Goal: Task Accomplishment & Management: Manage account settings

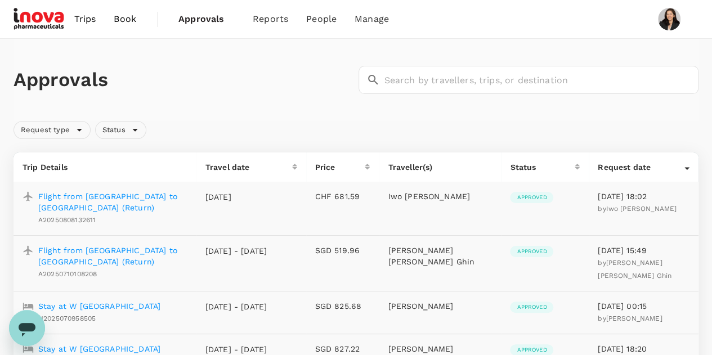
click at [206, 24] on span "Approvals" at bounding box center [206, 19] width 56 height 14
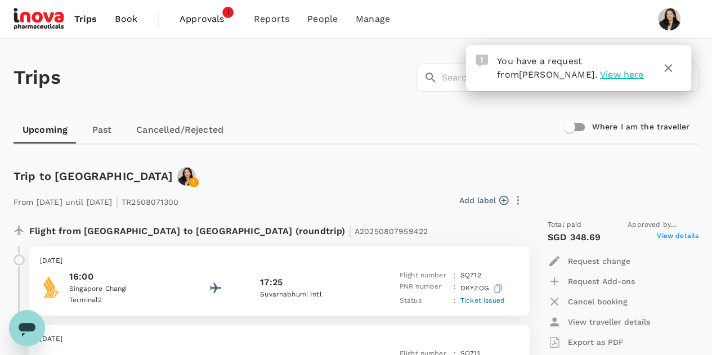
click at [669, 72] on icon "button" at bounding box center [669, 68] width 14 height 14
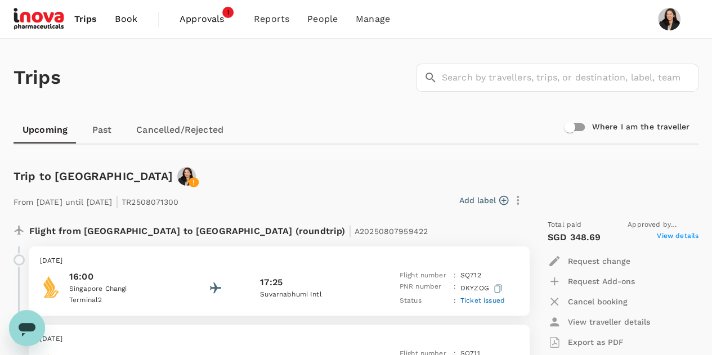
click at [189, 18] on span "Approvals" at bounding box center [208, 19] width 56 height 14
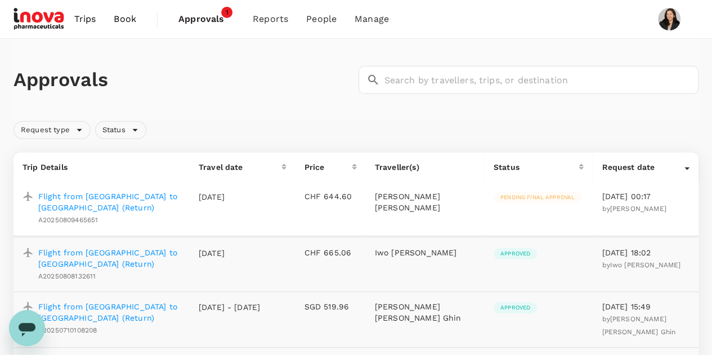
click at [121, 195] on p "Flight from [GEOGRAPHIC_DATA] to [GEOGRAPHIC_DATA] (Return)" at bounding box center [109, 202] width 142 height 23
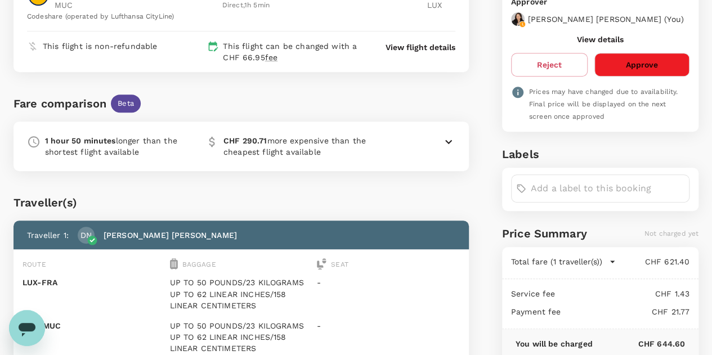
scroll to position [122, 0]
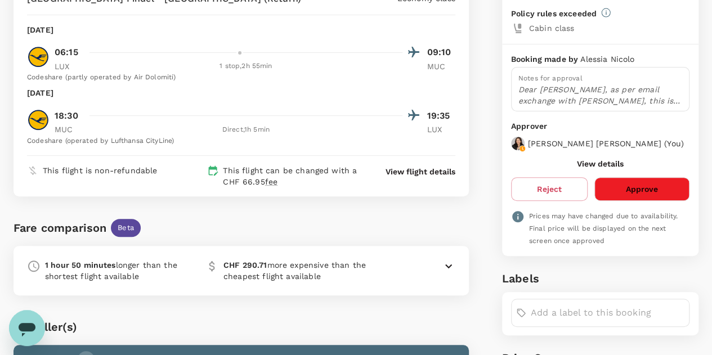
click at [649, 194] on button "Approve" at bounding box center [642, 189] width 95 height 24
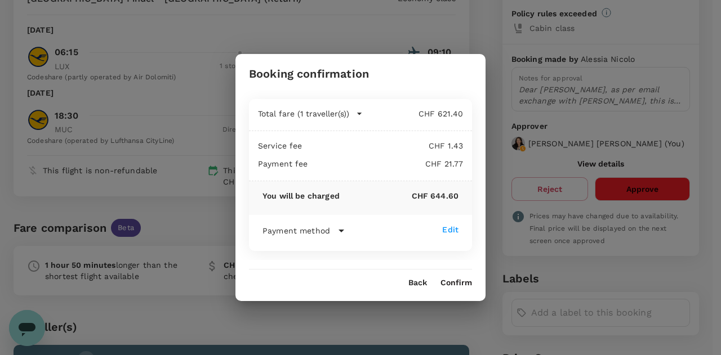
click at [454, 279] on button "Confirm" at bounding box center [456, 283] width 32 height 9
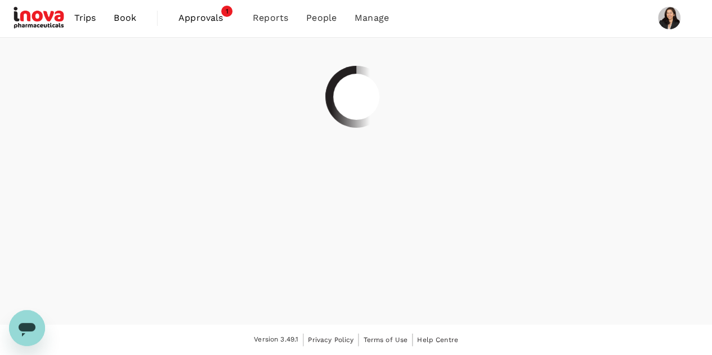
scroll to position [0, 0]
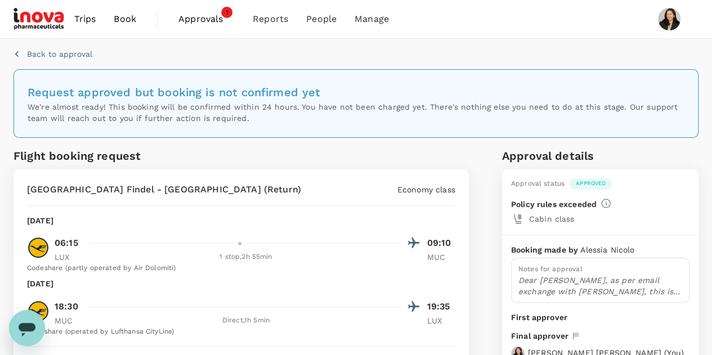
click at [206, 20] on span "Approvals" at bounding box center [206, 19] width 56 height 14
